Goal: Information Seeking & Learning: Check status

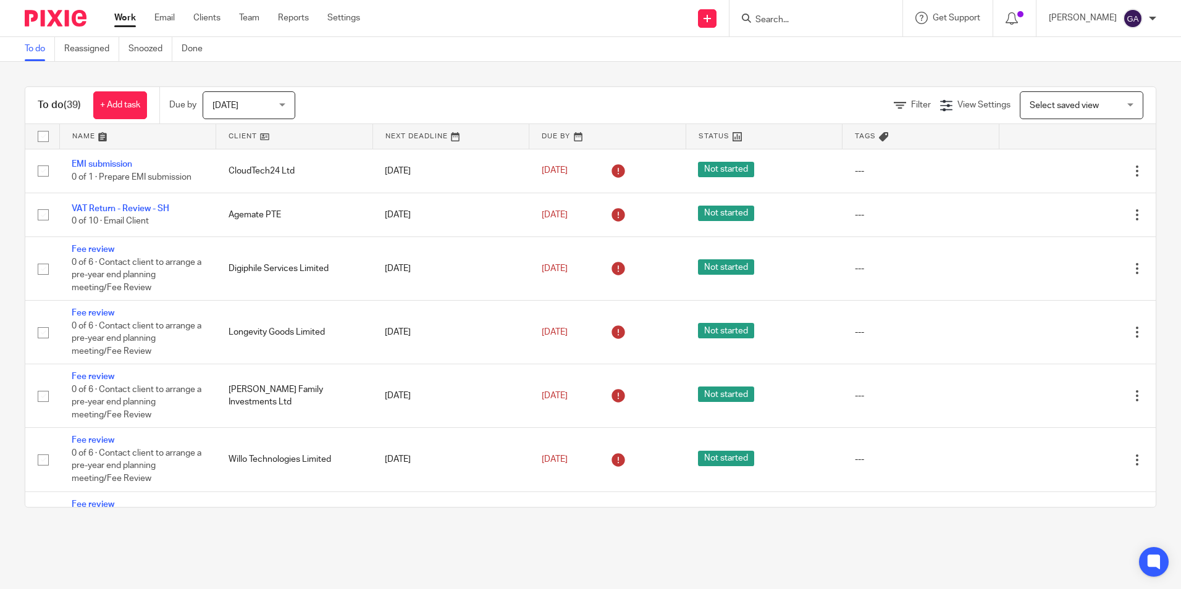
click at [800, 17] on input "Search" at bounding box center [809, 20] width 111 height 11
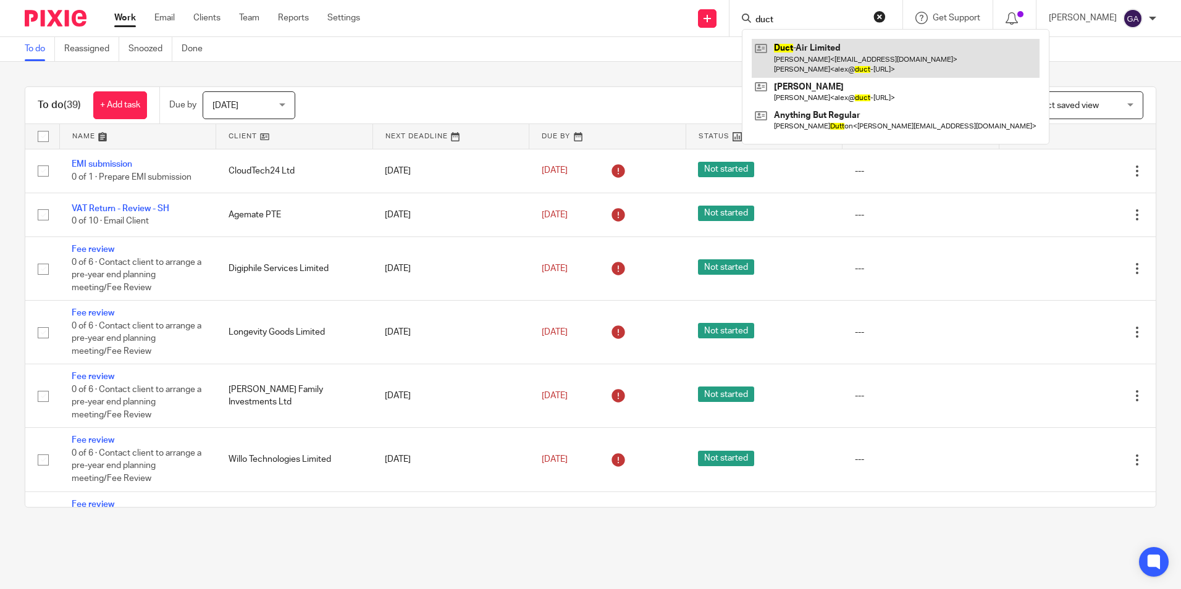
type input "duct"
click at [813, 49] on link at bounding box center [896, 58] width 288 height 38
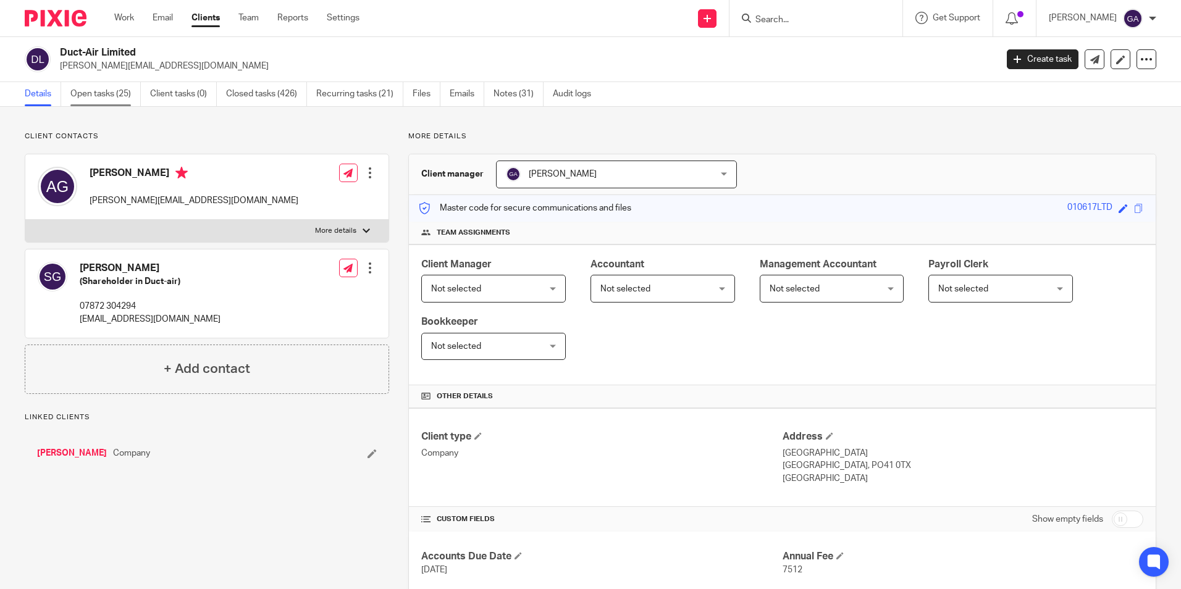
click at [128, 100] on link "Open tasks (25)" at bounding box center [105, 94] width 70 height 24
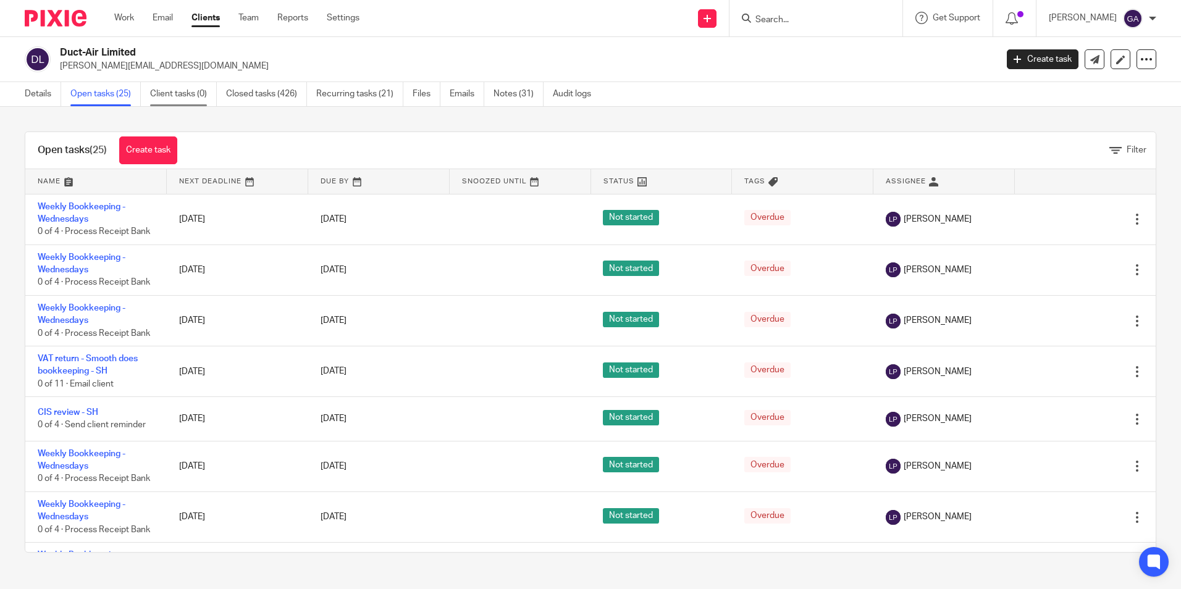
click at [188, 100] on link "Client tasks (0)" at bounding box center [183, 94] width 67 height 24
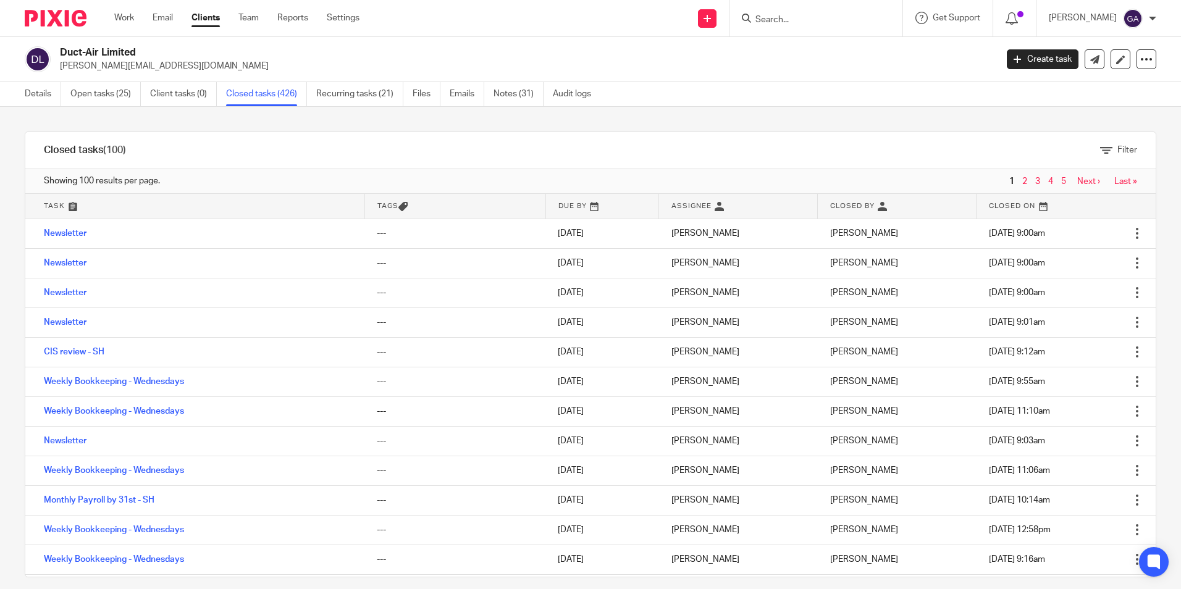
click at [54, 208] on link at bounding box center [194, 206] width 339 height 25
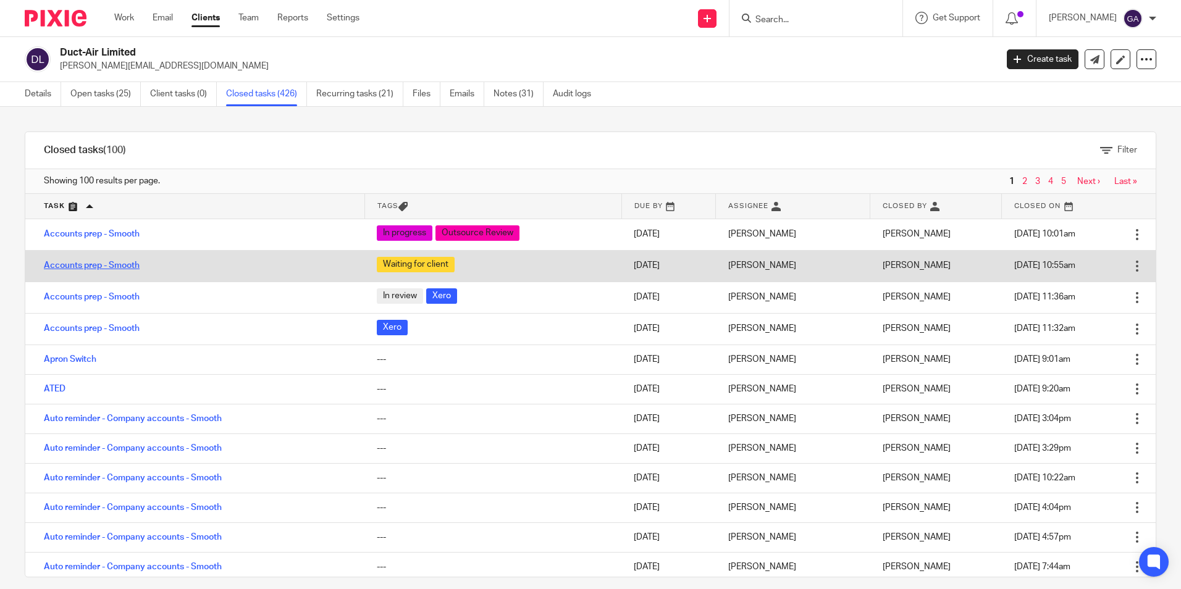
click at [82, 264] on link "Accounts prep - Smooth" at bounding box center [92, 265] width 96 height 9
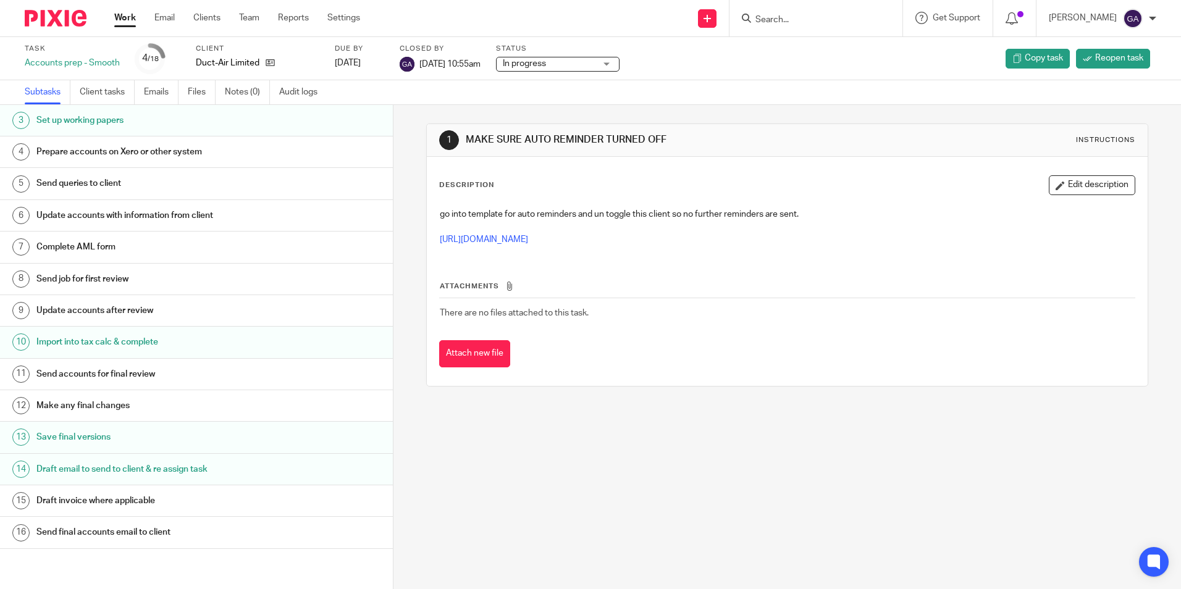
scroll to position [124, 0]
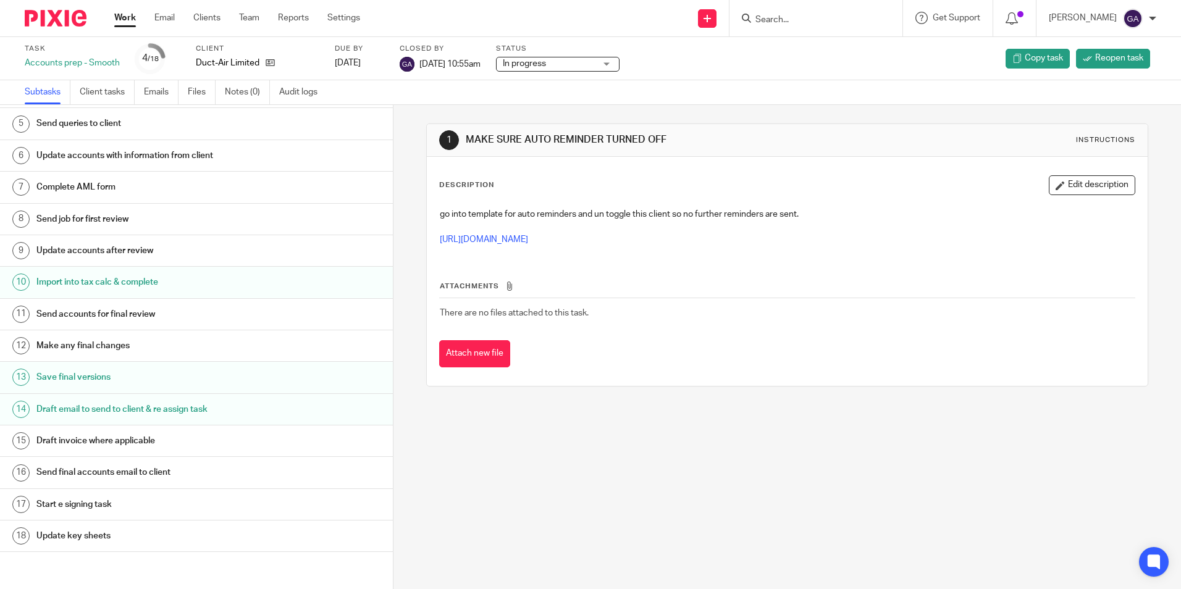
click at [117, 471] on h1 "Send final accounts email to client" at bounding box center [151, 472] width 230 height 19
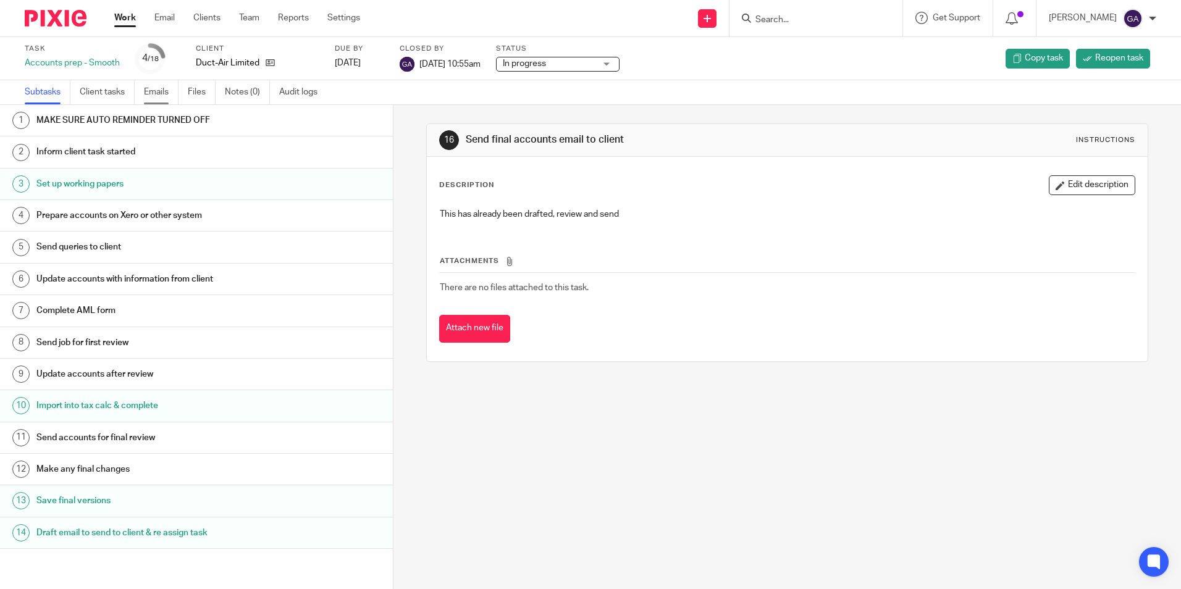
click at [157, 90] on link "Emails" at bounding box center [161, 92] width 35 height 24
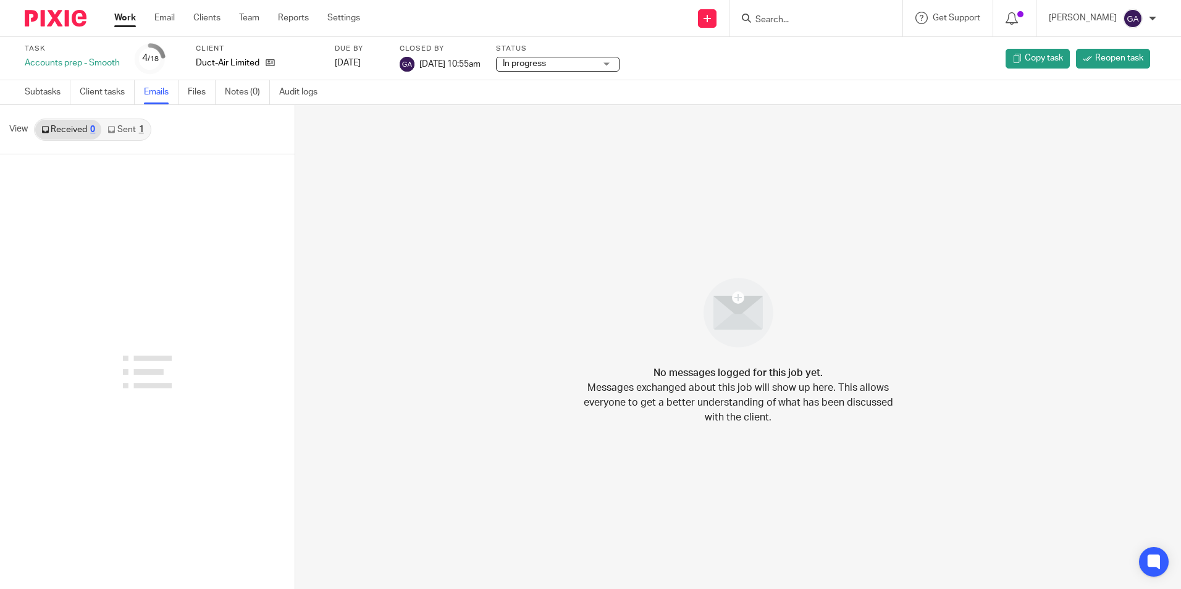
click at [124, 130] on link "Sent 1" at bounding box center [125, 130] width 48 height 20
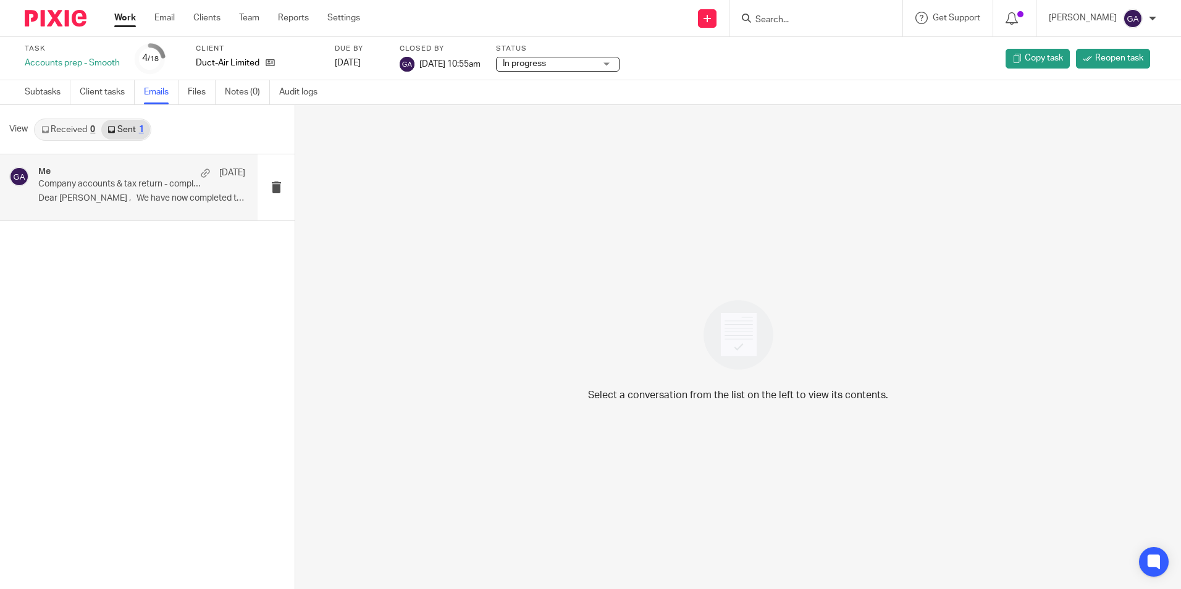
click at [172, 198] on p "Dear Alex , We have now completed the..." at bounding box center [141, 198] width 207 height 10
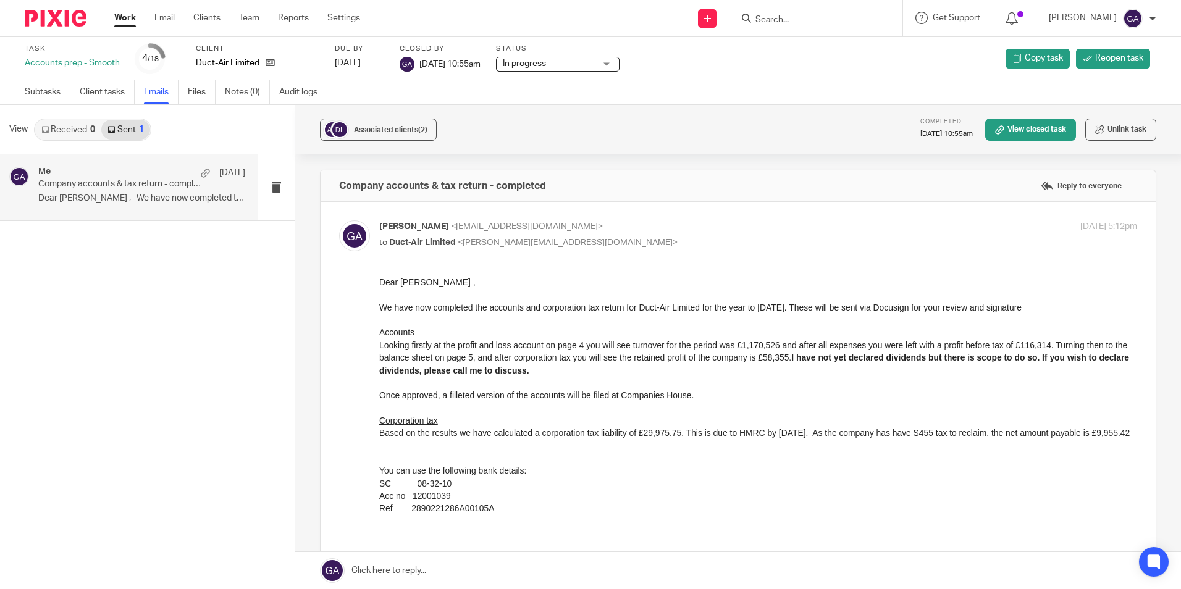
drag, startPoint x: 755, startPoint y: 558, endPoint x: 489, endPoint y: 489, distance: 274.4
drag, startPoint x: 401, startPoint y: 288, endPoint x: 755, endPoint y: 556, distance: 443.9
click at [401, 288] on p "Dear Alex ," at bounding box center [758, 282] width 758 height 12
drag, startPoint x: 755, startPoint y: 557, endPoint x: 498, endPoint y: 497, distance: 263.9
click at [815, 17] on input "Search" at bounding box center [809, 20] width 111 height 11
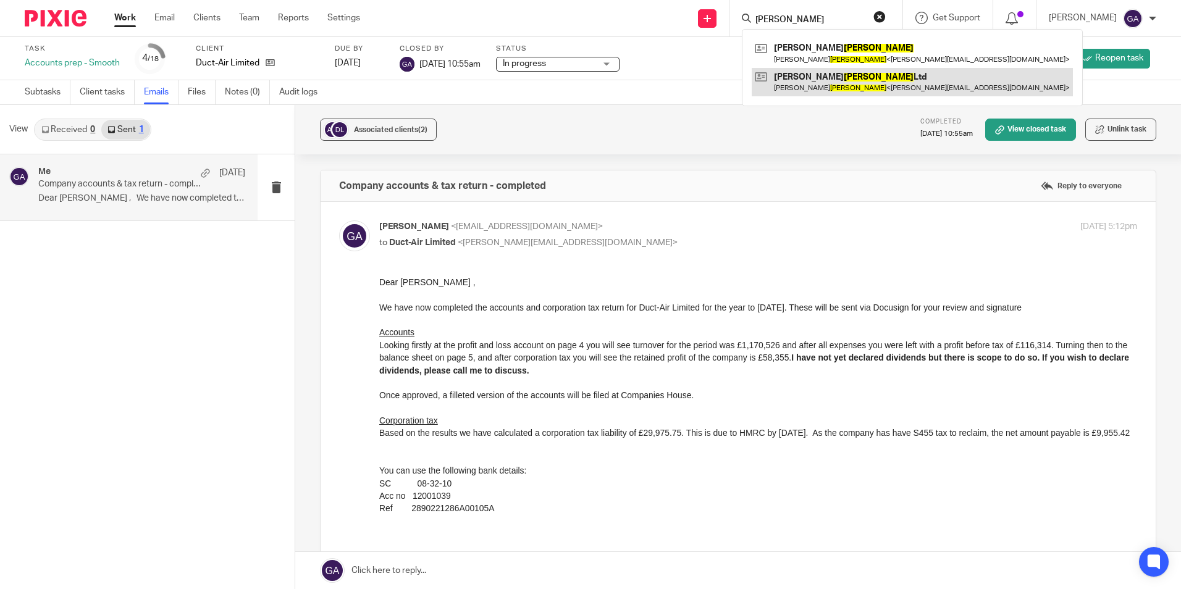
type input "whiffen"
click at [829, 82] on link at bounding box center [912, 82] width 321 height 28
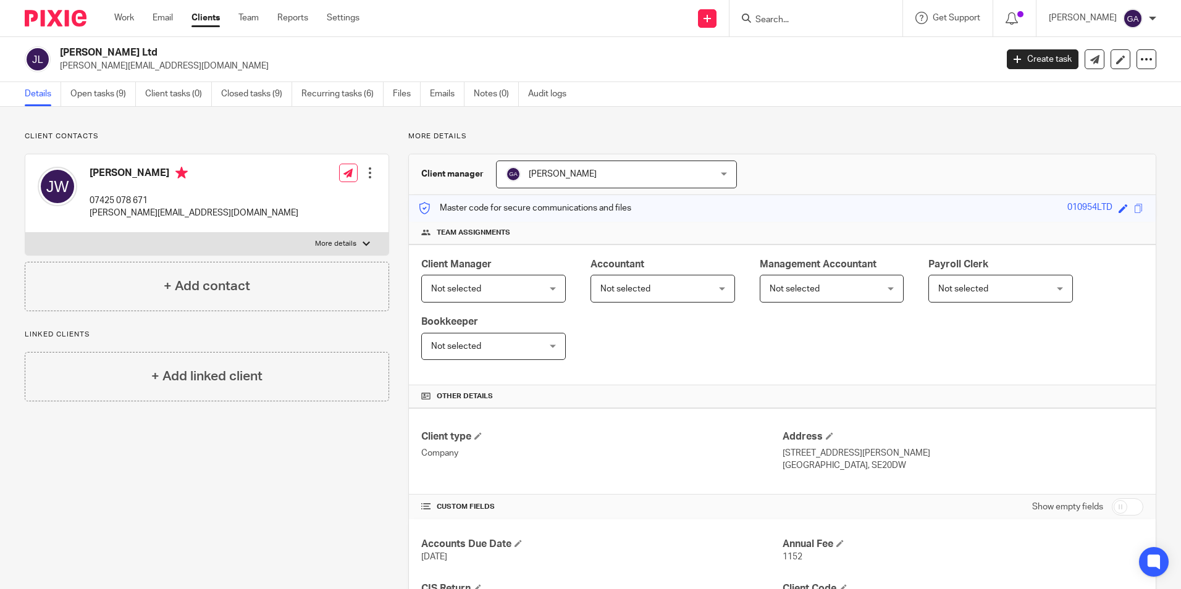
click at [794, 21] on input "Search" at bounding box center [809, 20] width 111 height 11
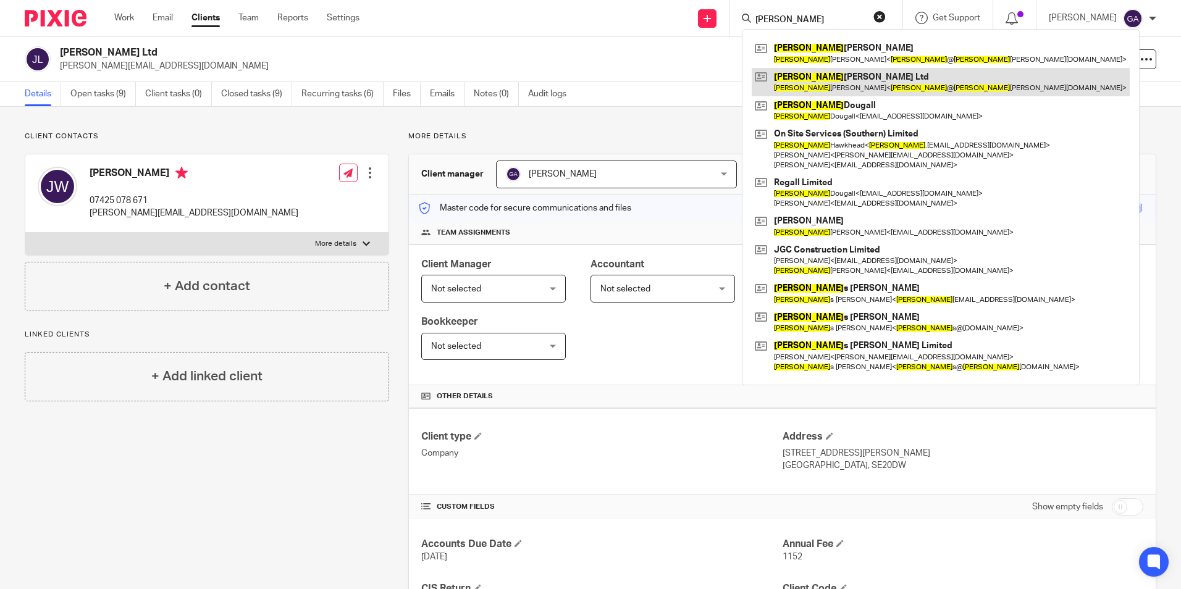
type input "jamie"
click at [816, 78] on link at bounding box center [941, 82] width 378 height 28
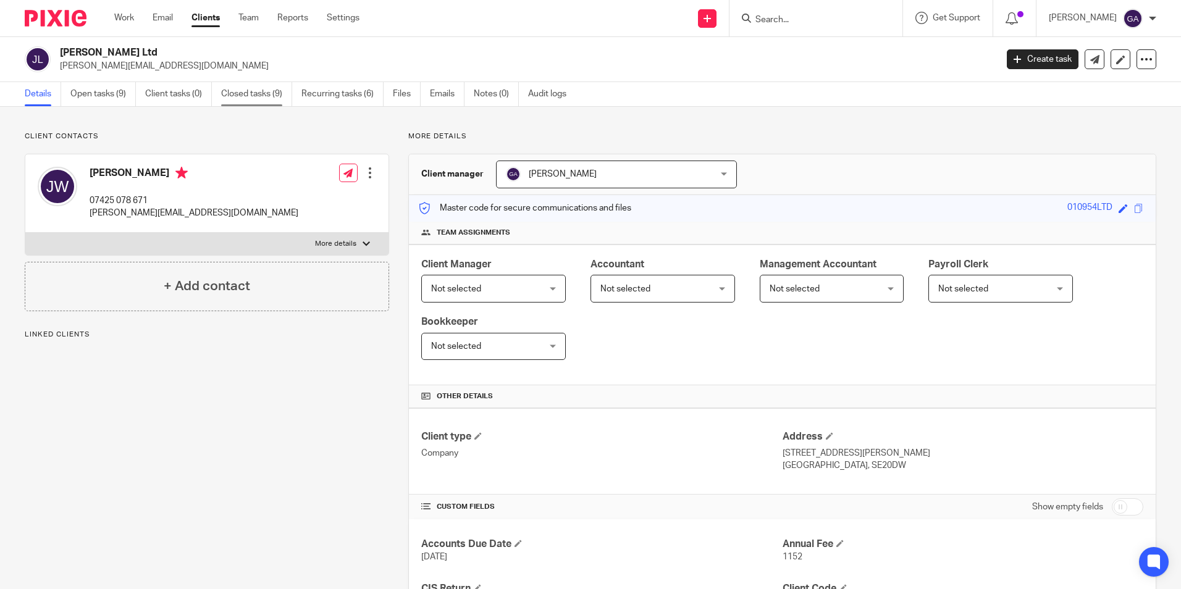
click at [235, 96] on link "Closed tasks (9)" at bounding box center [256, 94] width 71 height 24
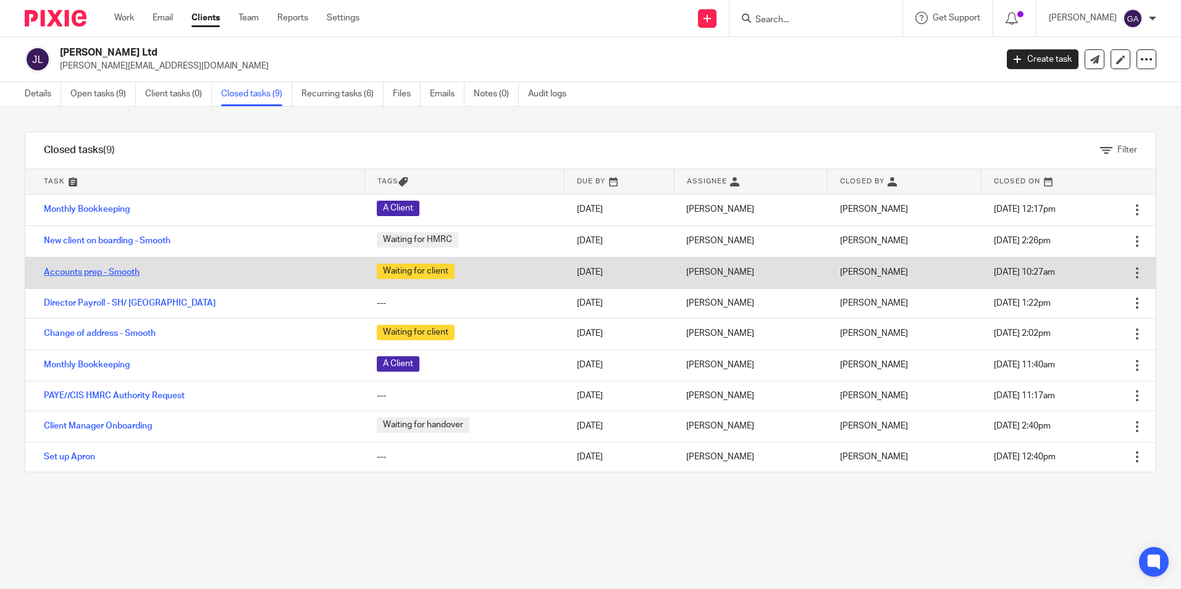
click at [132, 274] on link "Accounts prep - Smooth" at bounding box center [92, 272] width 96 height 9
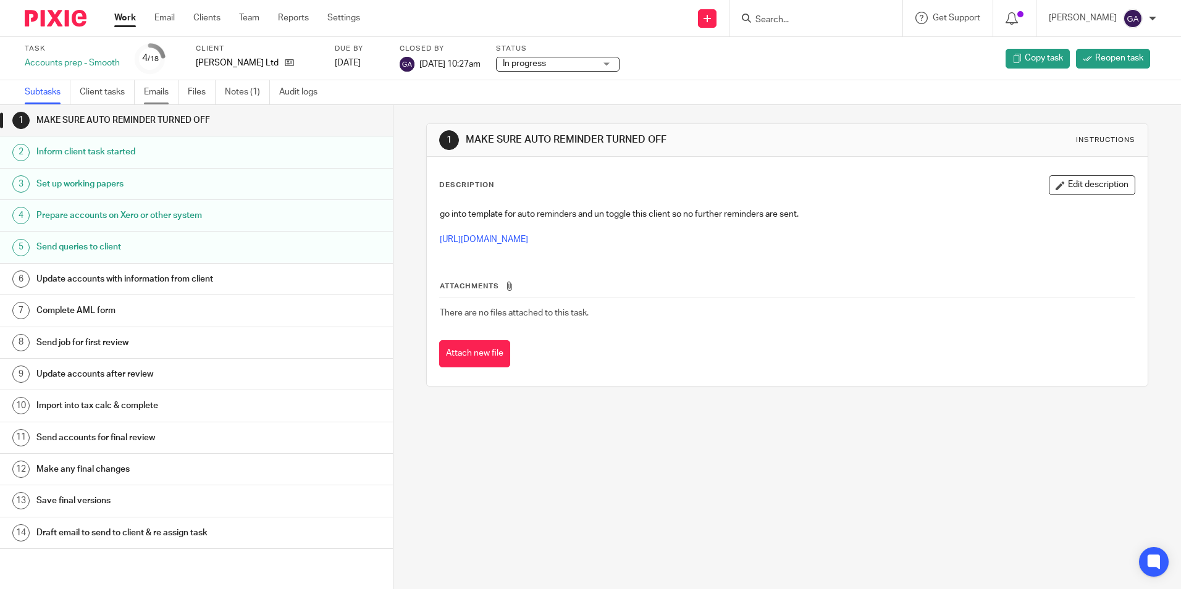
click at [161, 91] on link "Emails" at bounding box center [161, 92] width 35 height 24
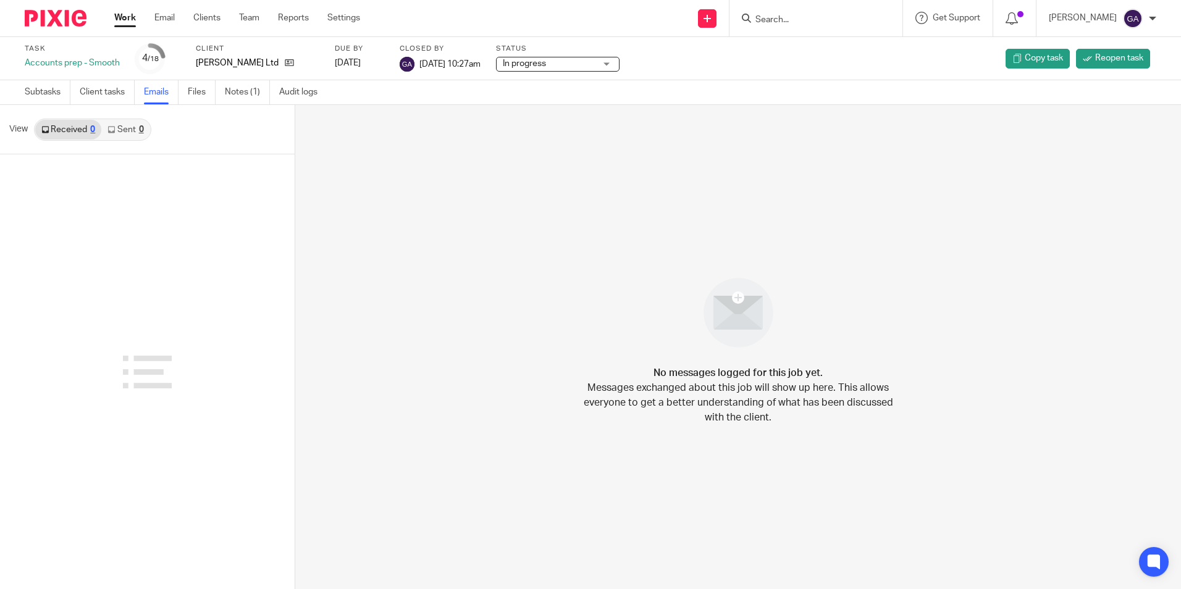
click at [138, 136] on link "Sent 0" at bounding box center [125, 130] width 48 height 20
